Goal: Navigation & Orientation: Find specific page/section

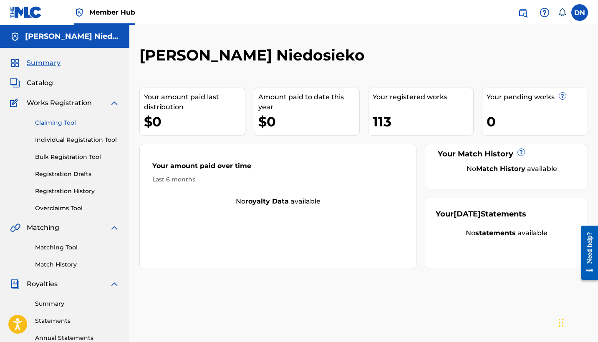
click at [59, 122] on link "Claiming Tool" at bounding box center [77, 123] width 84 height 9
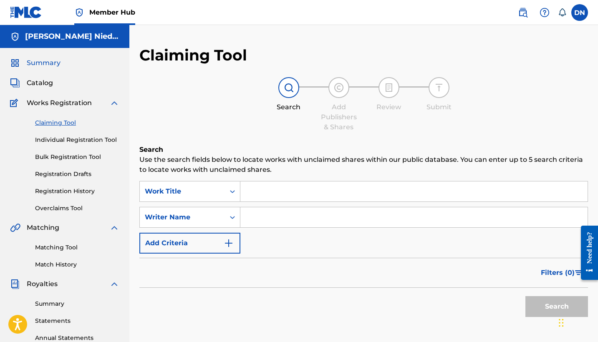
click at [43, 66] on span "Summary" at bounding box center [44, 63] width 34 height 10
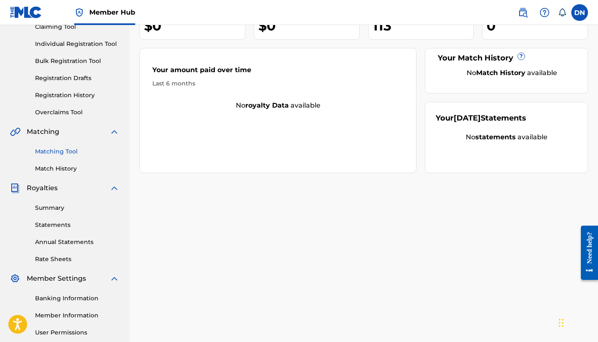
scroll to position [96, 0]
click at [55, 211] on link "Summary" at bounding box center [77, 208] width 84 height 9
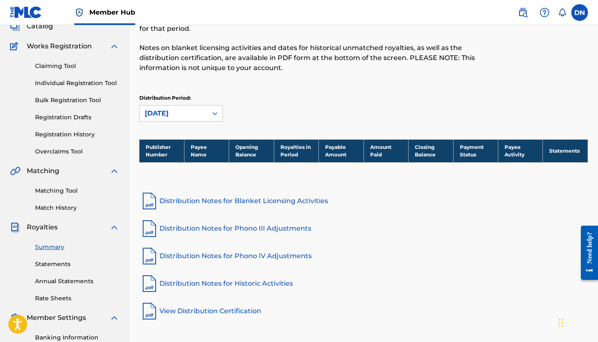
scroll to position [56, 0]
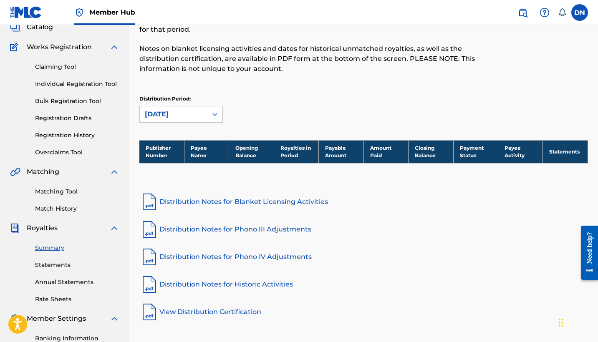
click at [197, 203] on link "Distribution Notes for Blanket Licensing Activities" at bounding box center [363, 202] width 449 height 20
click at [173, 113] on div "[DATE]" at bounding box center [174, 114] width 58 height 10
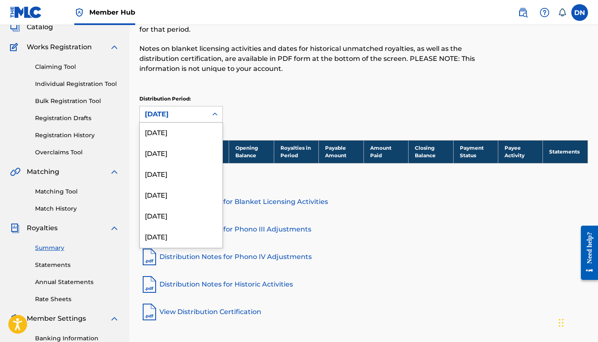
scroll to position [1002, 0]
click at [181, 218] on div "[DATE]" at bounding box center [181, 216] width 83 height 21
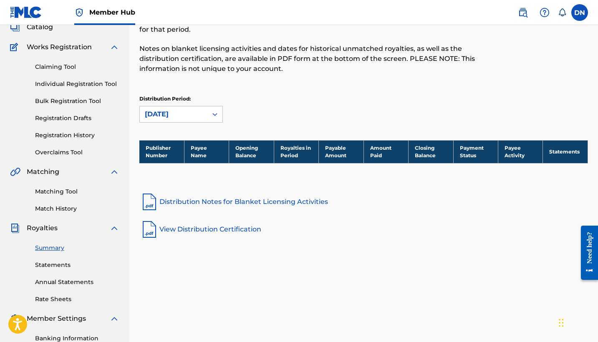
click at [187, 203] on link "Distribution Notes for Blanket Licensing Activities" at bounding box center [363, 202] width 449 height 20
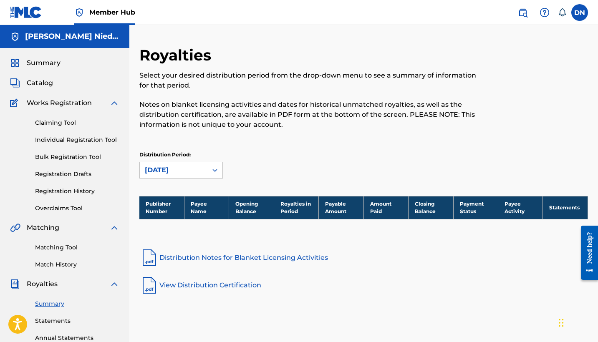
scroll to position [0, 0]
click at [40, 61] on span "Summary" at bounding box center [44, 63] width 34 height 10
